Goal: Check status: Check status

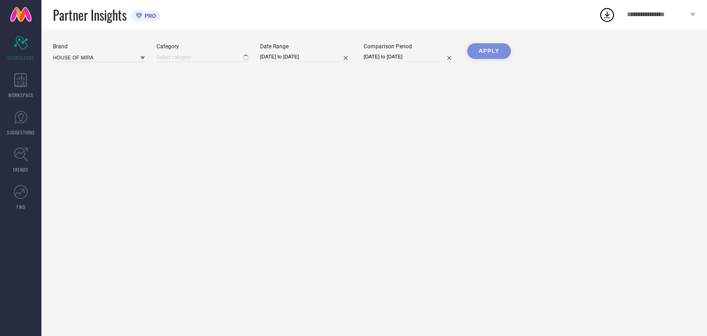
type input "All"
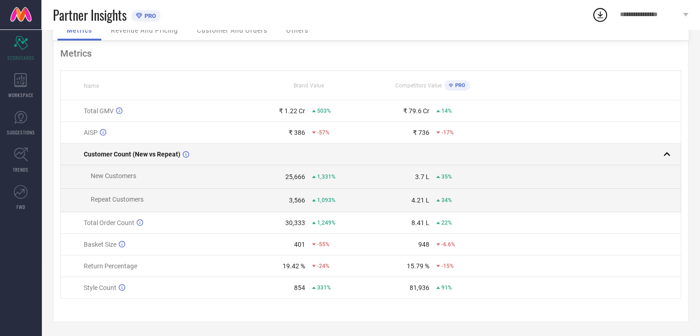
scroll to position [51, 0]
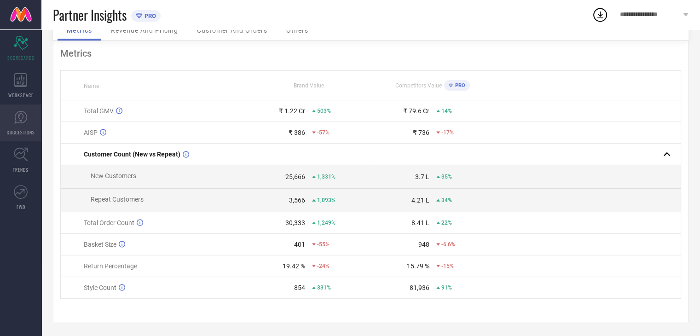
click at [25, 113] on icon at bounding box center [20, 117] width 13 height 13
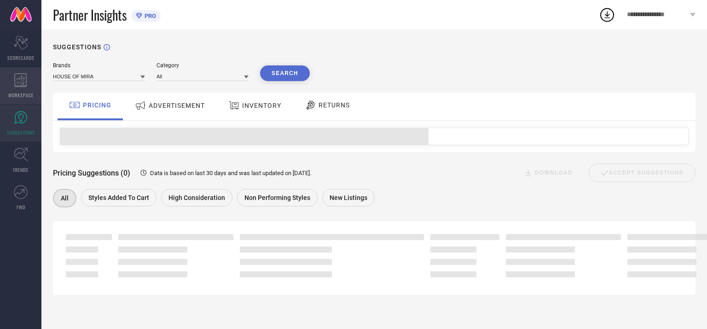
click at [20, 75] on icon at bounding box center [20, 80] width 13 height 14
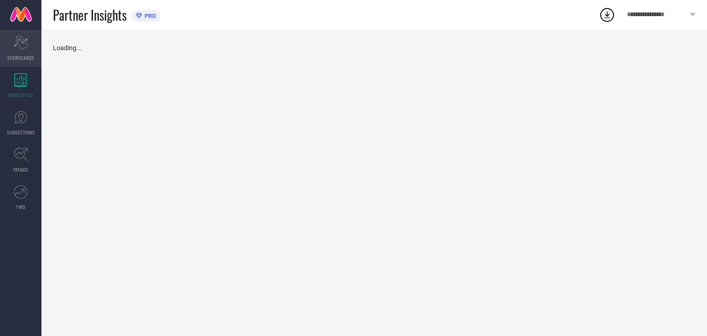
click at [20, 54] on span "SCORECARDS" at bounding box center [20, 57] width 27 height 7
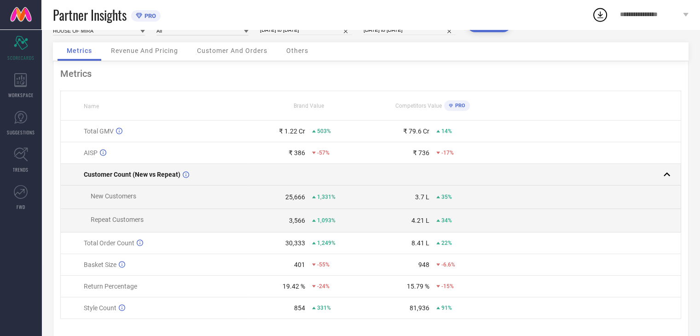
scroll to position [51, 0]
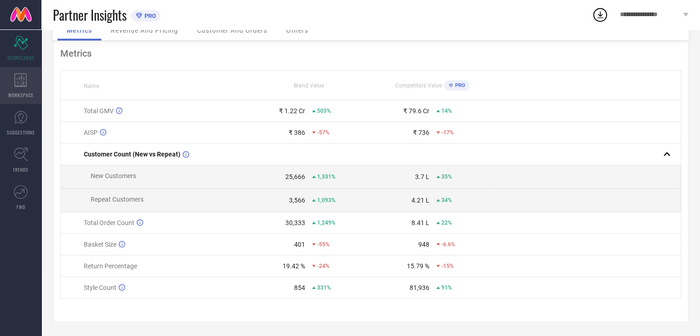
click at [23, 95] on span "WORKSPACE" at bounding box center [20, 95] width 25 height 7
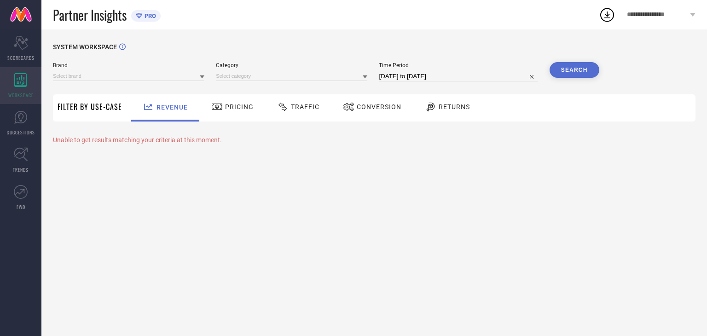
type input "HOUSE OF MIRA"
type input "All"
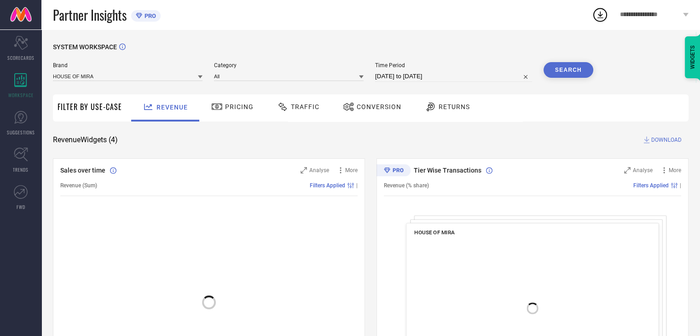
click at [367, 112] on div "Conversion" at bounding box center [372, 107] width 63 height 16
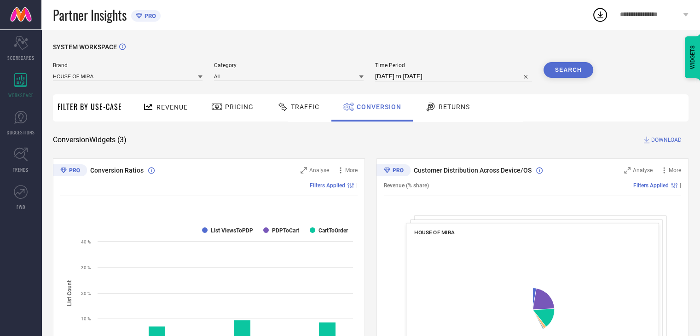
click at [419, 80] on input "[DATE] to [DATE]" at bounding box center [453, 76] width 157 height 11
select select "7"
select select "2025"
select select "8"
select select "2025"
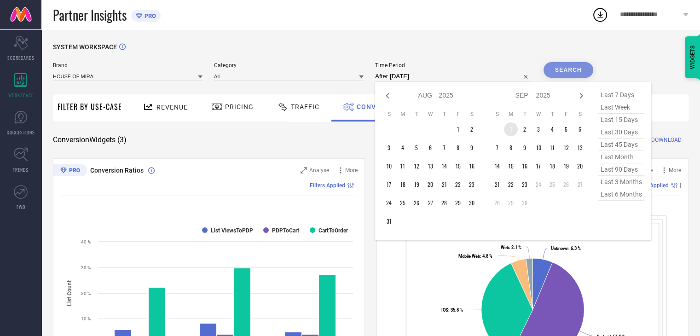
click at [508, 131] on td "1" at bounding box center [511, 129] width 14 height 14
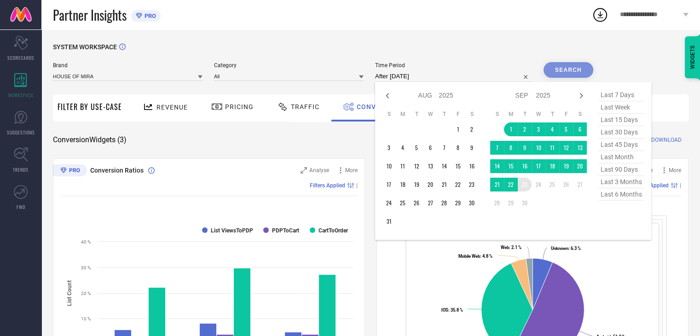
type input "[DATE] to [DATE]"
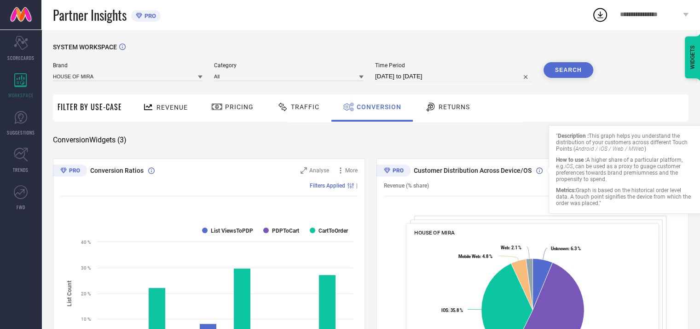
click at [572, 69] on button "Search" at bounding box center [569, 70] width 50 height 16
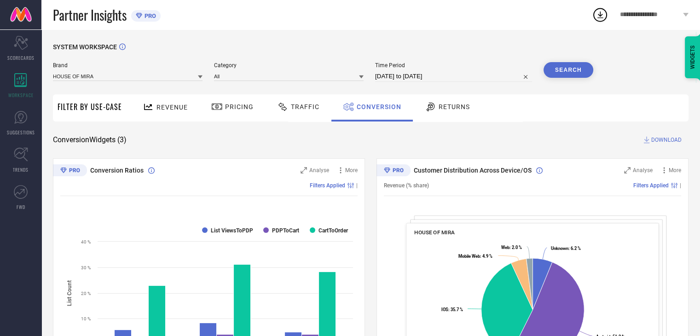
click at [288, 107] on div at bounding box center [284, 106] width 14 height 11
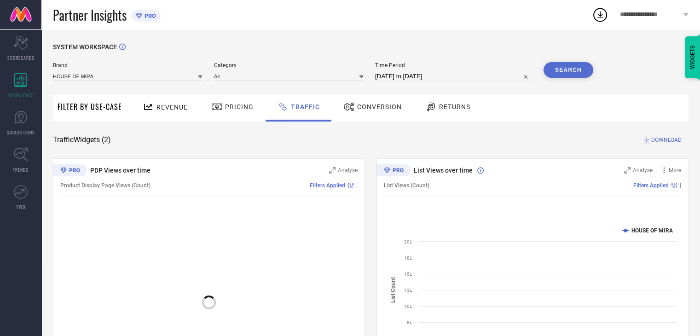
click at [390, 78] on input "[DATE] to [DATE]" at bounding box center [453, 76] width 157 height 11
select select "8"
select select "2025"
select select "9"
select select "2025"
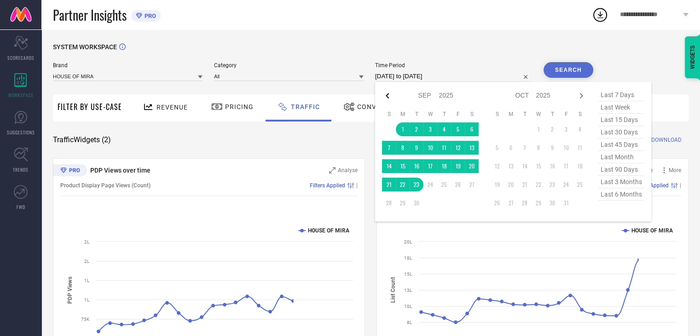
click at [386, 100] on icon at bounding box center [387, 95] width 11 height 11
select select "7"
select select "2025"
select select "8"
select select "2025"
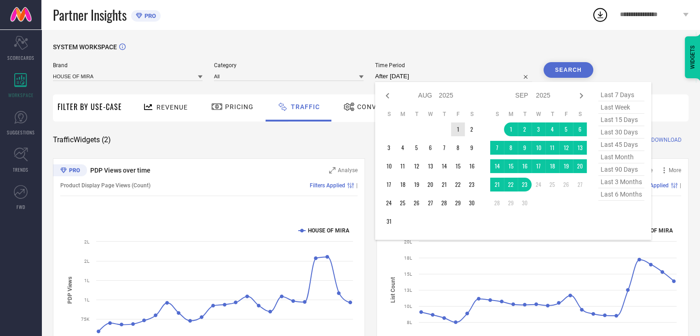
click at [457, 134] on td "1" at bounding box center [458, 129] width 14 height 14
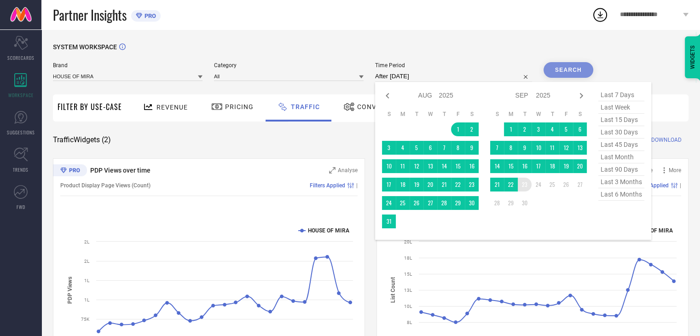
type input "[DATE] to [DATE]"
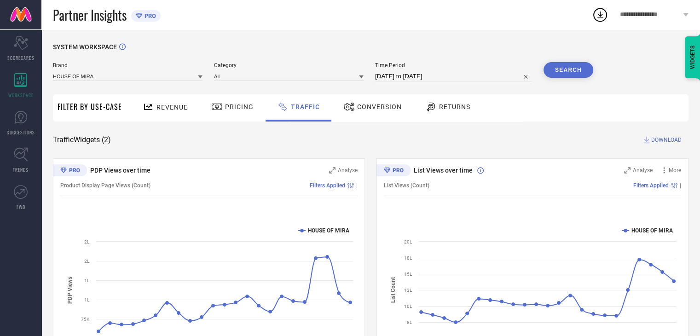
click at [557, 76] on button "Search" at bounding box center [569, 70] width 50 height 16
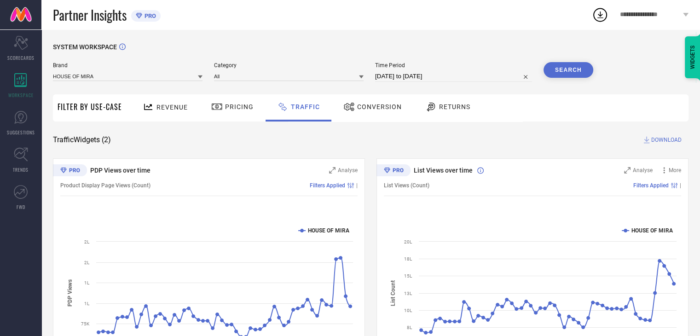
click at [171, 110] on span "Revenue" at bounding box center [172, 107] width 31 height 7
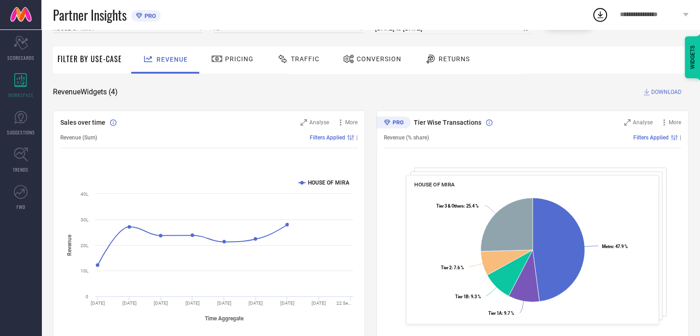
scroll to position [46, 0]
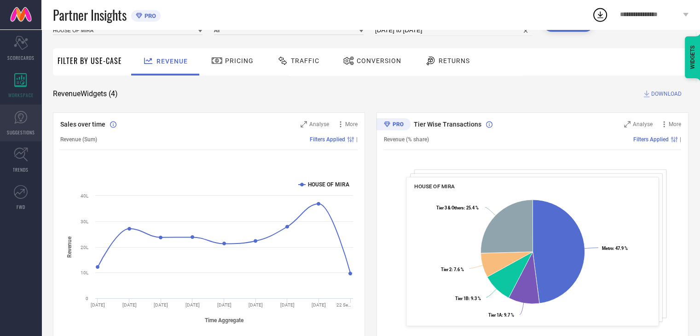
click at [29, 133] on span "SUGGESTIONS" at bounding box center [21, 132] width 28 height 7
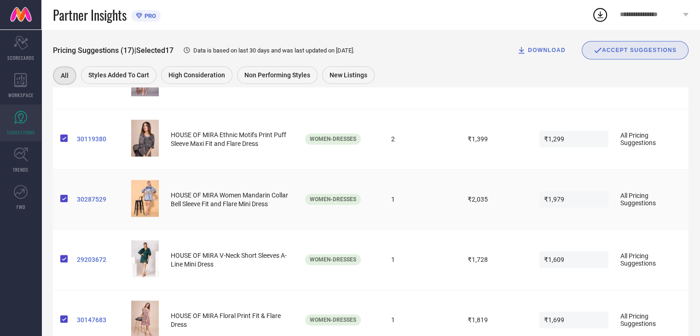
scroll to position [599, 0]
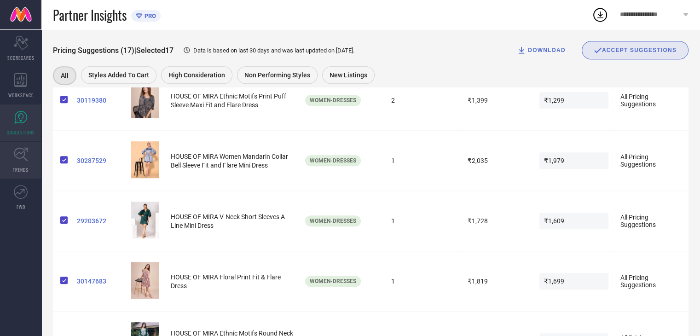
click at [12, 162] on link "TRENDS" at bounding box center [20, 160] width 41 height 37
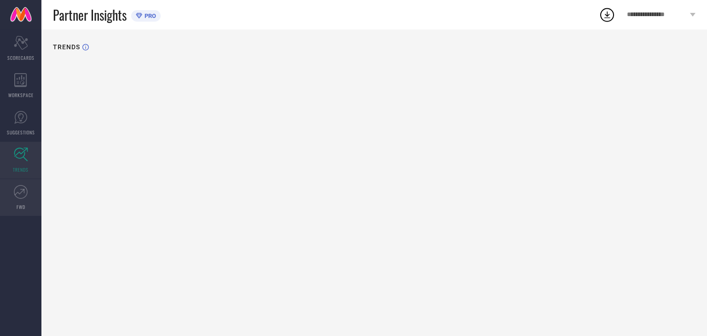
click at [26, 201] on link "FWD" at bounding box center [20, 197] width 41 height 37
